Goal: Navigation & Orientation: Find specific page/section

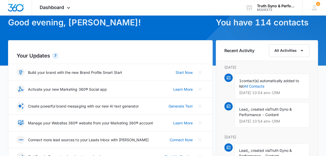
scroll to position [104, 0]
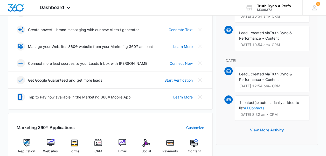
click at [255, 108] on link "All Contacts" at bounding box center [254, 108] width 20 height 4
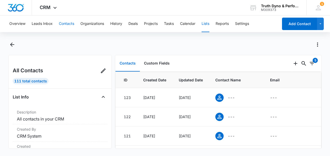
click at [62, 22] on button "Contacts" at bounding box center [66, 24] width 15 height 17
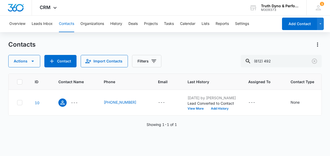
click at [68, 23] on button "Contacts" at bounding box center [66, 24] width 15 height 17
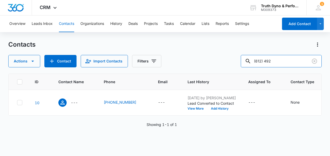
drag, startPoint x: 285, startPoint y: 60, endPoint x: 233, endPoint y: 63, distance: 51.5
click at [233, 63] on div "Actions Contact Import Contacts Filters (612) 492" at bounding box center [164, 61] width 313 height 12
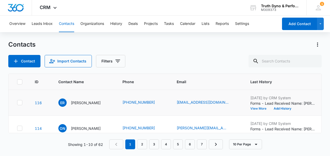
click at [253, 108] on button "View More" at bounding box center [260, 108] width 20 height 3
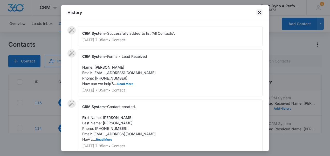
click at [259, 11] on icon "close" at bounding box center [259, 12] width 6 height 6
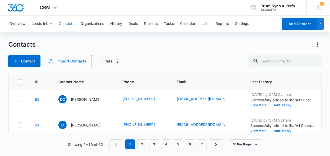
scroll to position [216, 0]
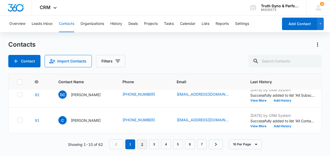
click at [143, 146] on link "2" at bounding box center [142, 145] width 10 height 10
click at [94, 116] on icon "Contact Name - Test Test - Select to Edit Field" at bounding box center [92, 119] width 6 height 6
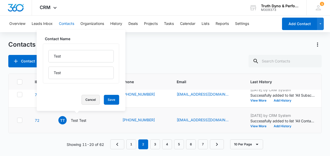
click at [81, 102] on button "Cancel" at bounding box center [90, 100] width 18 height 10
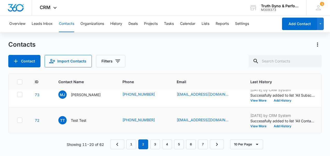
click at [21, 119] on icon at bounding box center [19, 120] width 5 height 5
click at [17, 120] on input "checkbox" at bounding box center [17, 120] width 0 height 0
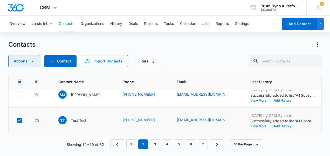
click at [32, 60] on icon "button" at bounding box center [33, 61] width 6 height 6
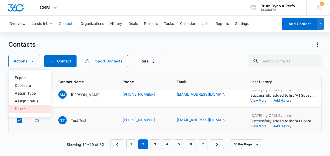
click at [24, 108] on div "Delete" at bounding box center [26, 109] width 23 height 4
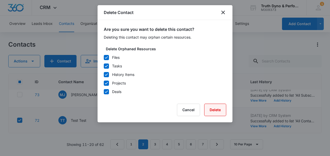
click at [214, 110] on button "Delete" at bounding box center [215, 110] width 22 height 12
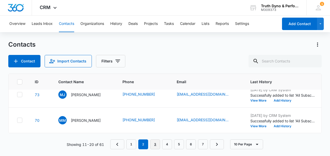
click at [156, 144] on link "3" at bounding box center [155, 145] width 10 height 10
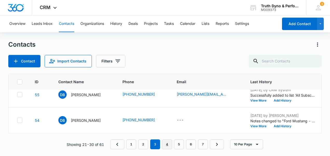
click at [168, 144] on link "4" at bounding box center [167, 145] width 10 height 10
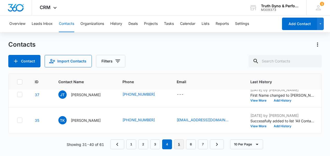
click at [182, 145] on link "5" at bounding box center [179, 145] width 10 height 10
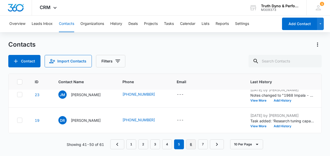
click at [191, 147] on link "6" at bounding box center [191, 145] width 10 height 10
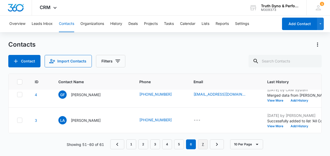
click at [202, 146] on link "7" at bounding box center [203, 145] width 10 height 10
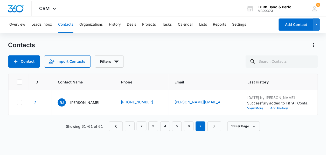
scroll to position [0, 0]
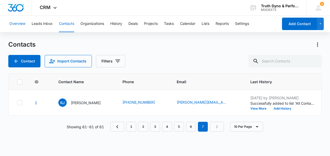
click at [18, 24] on button "Overview" at bounding box center [17, 24] width 16 height 17
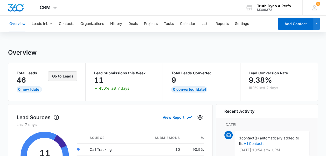
click at [64, 76] on button "Go to Leads" at bounding box center [62, 76] width 29 height 10
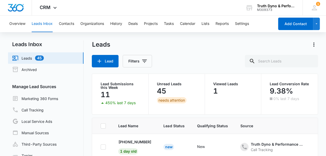
click at [170, 99] on div "needs attention" at bounding box center [172, 100] width 30 height 6
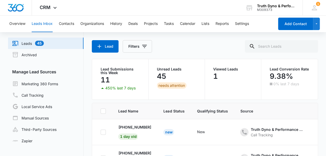
scroll to position [13, 0]
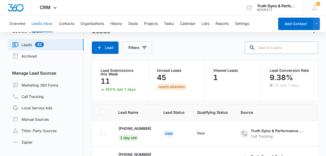
click at [277, 50] on input "text" at bounding box center [281, 47] width 73 height 12
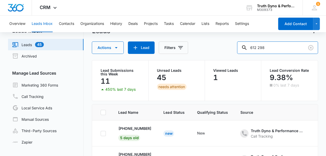
drag, startPoint x: 277, startPoint y: 48, endPoint x: 222, endPoint y: 41, distance: 55.5
click at [222, 41] on div "Actions Lead Filters 612 298" at bounding box center [205, 47] width 226 height 12
type input "298-0589"
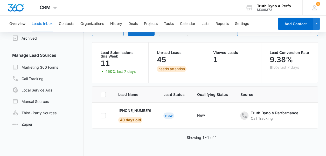
scroll to position [43, 0]
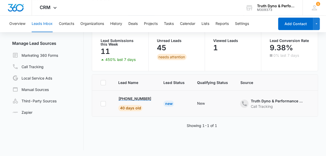
click at [142, 98] on p "[PHONE_NUMBER]" at bounding box center [134, 98] width 33 height 5
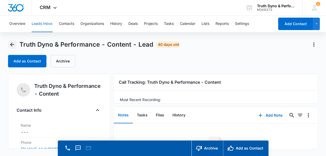
click at [12, 44] on icon "Back" at bounding box center [12, 44] width 6 height 6
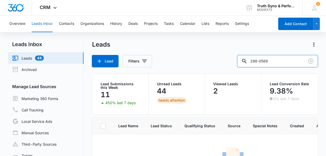
drag, startPoint x: 286, startPoint y: 62, endPoint x: 169, endPoint y: 64, distance: 116.5
click at [169, 64] on div "Lead Filters 298-0589" at bounding box center [205, 61] width 226 height 12
type input "272-5811"
click at [31, 110] on link "Call Tracking" at bounding box center [27, 110] width 31 height 6
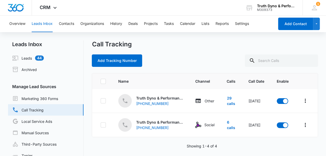
scroll to position [9, 0]
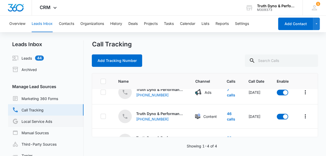
click at [35, 122] on link "Local Service Ads" at bounding box center [32, 121] width 40 height 6
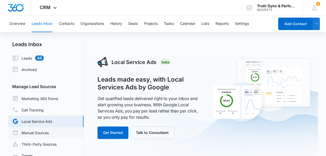
click at [34, 134] on link "Manual Sources" at bounding box center [30, 133] width 37 height 6
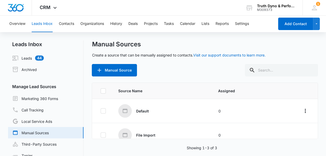
scroll to position [32, 0]
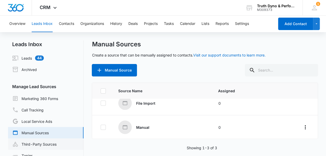
click at [33, 144] on link "Third-Party Sources" at bounding box center [34, 144] width 44 height 6
